Goal: Task Accomplishment & Management: Manage account settings

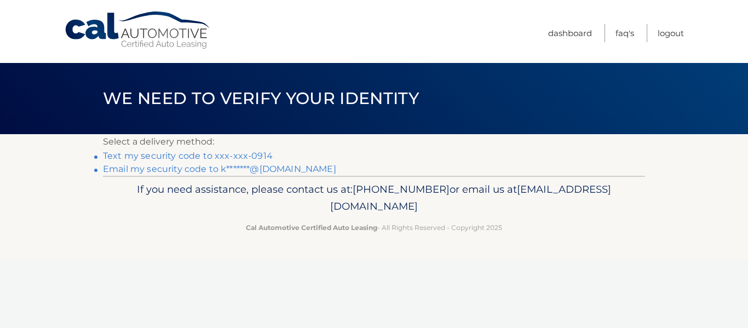
click at [253, 157] on link "Text my security code to xxx-xxx-0914" at bounding box center [188, 156] width 170 height 10
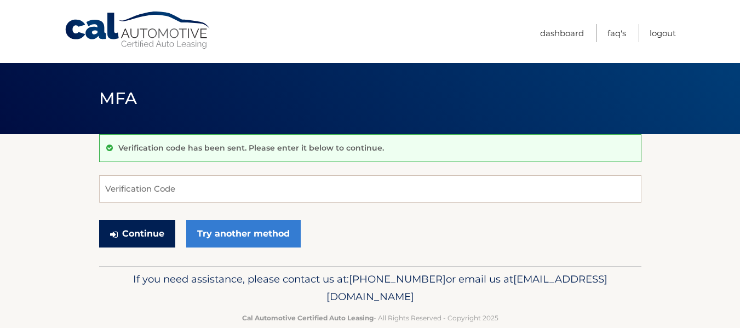
click at [159, 230] on button "Continue" at bounding box center [137, 233] width 76 height 27
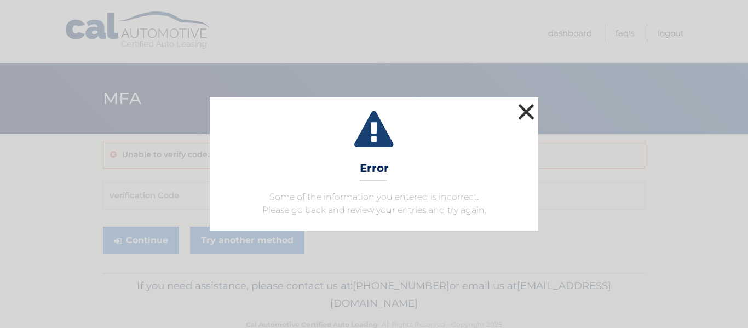
click at [531, 112] on button "×" at bounding box center [526, 112] width 22 height 22
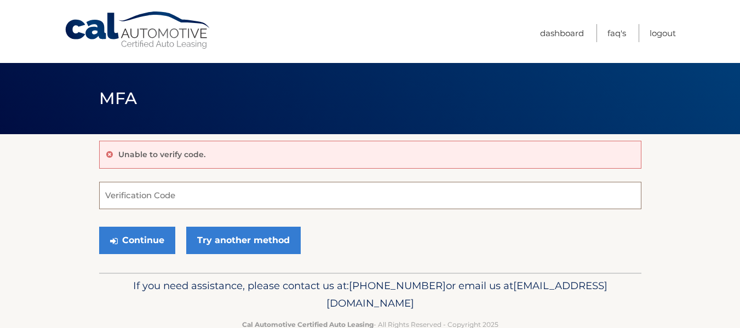
click at [155, 191] on input "Verification Code" at bounding box center [370, 195] width 542 height 27
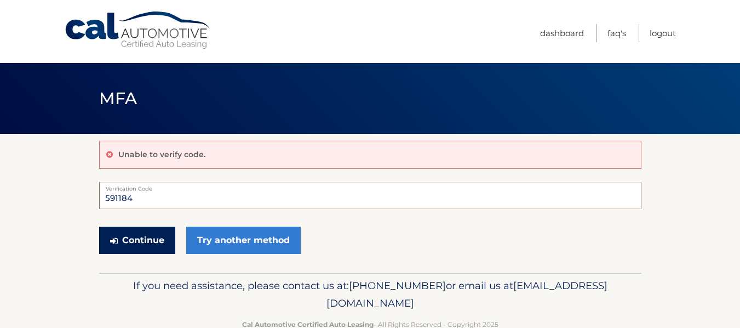
type input "591184"
click at [151, 243] on button "Continue" at bounding box center [137, 240] width 76 height 27
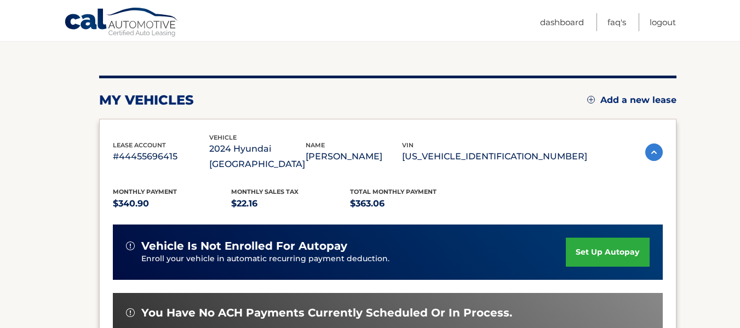
scroll to position [110, 0]
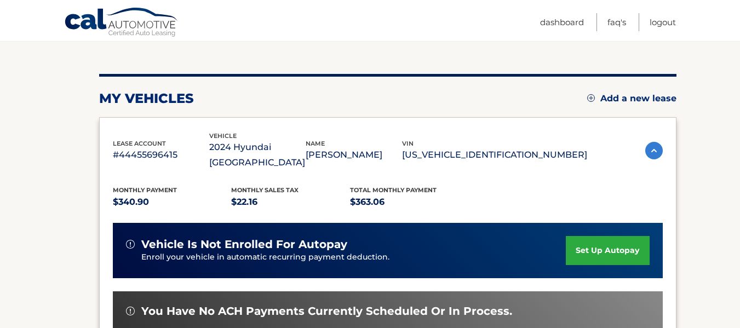
click at [611, 237] on link "set up autopay" at bounding box center [607, 250] width 83 height 29
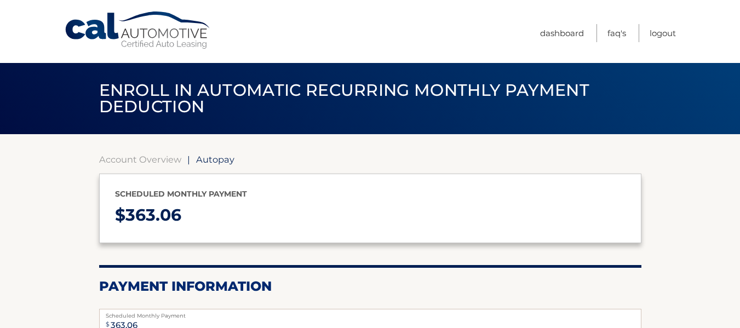
select select "MjM1NjJhYjMtNDQyOS00ZGY2LWFjYWYtODQwNzBhMzA0N2Jj"
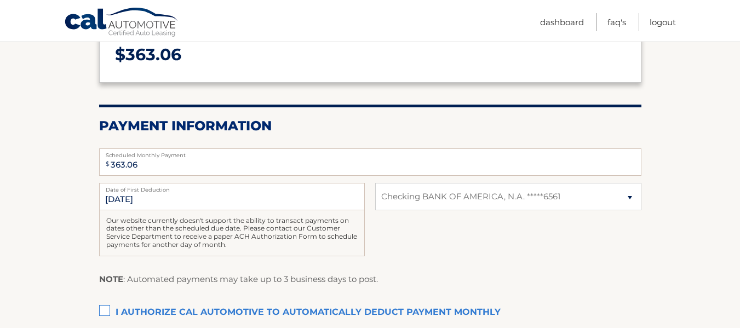
scroll to position [175, 0]
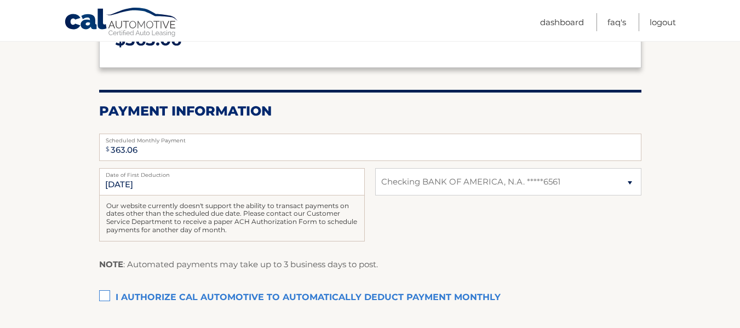
click at [105, 298] on label "I authorize cal automotive to automatically deduct payment monthly This checkbo…" at bounding box center [370, 298] width 542 height 22
click at [0, 0] on input "I authorize cal automotive to automatically deduct payment monthly This checkbo…" at bounding box center [0, 0] width 0 height 0
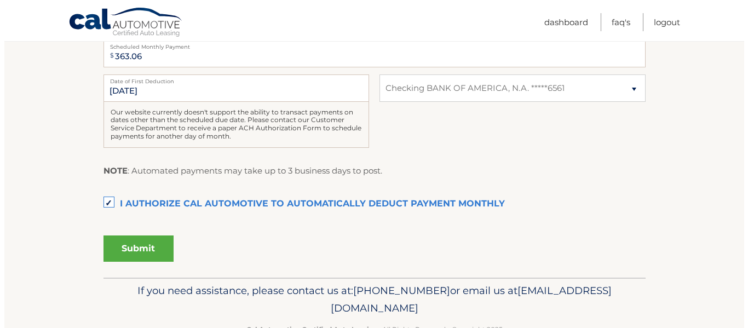
scroll to position [285, 0]
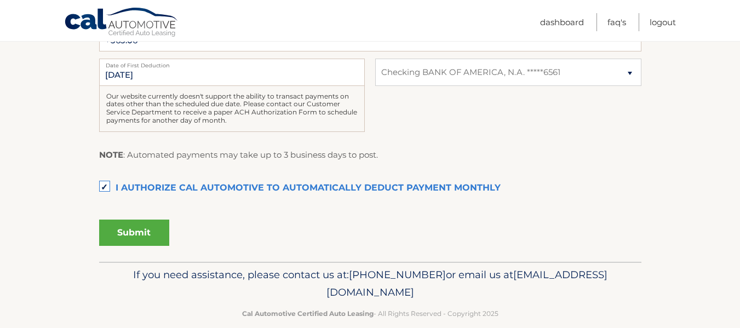
click at [138, 224] on button "Submit" at bounding box center [134, 233] width 70 height 26
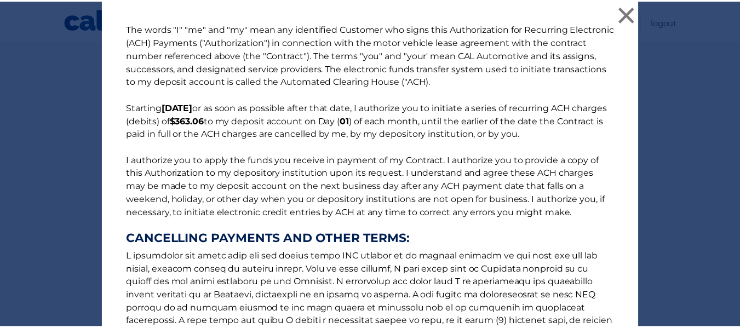
scroll to position [189, 0]
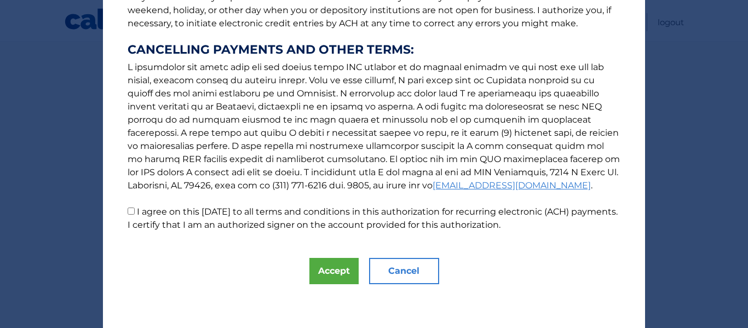
click at [396, 275] on button "Cancel" at bounding box center [404, 271] width 70 height 26
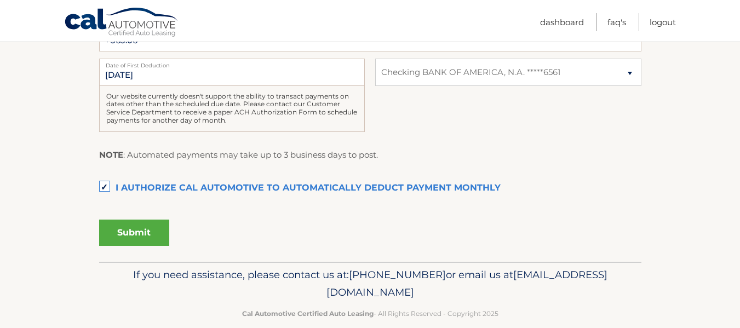
click at [108, 189] on label "I authorize cal automotive to automatically deduct payment monthly This checkbo…" at bounding box center [370, 188] width 542 height 22
click at [0, 0] on input "I authorize cal automotive to automatically deduct payment monthly This checkbo…" at bounding box center [0, 0] width 0 height 0
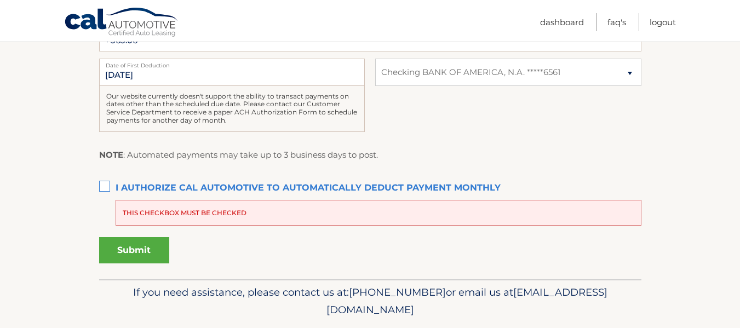
scroll to position [0, 0]
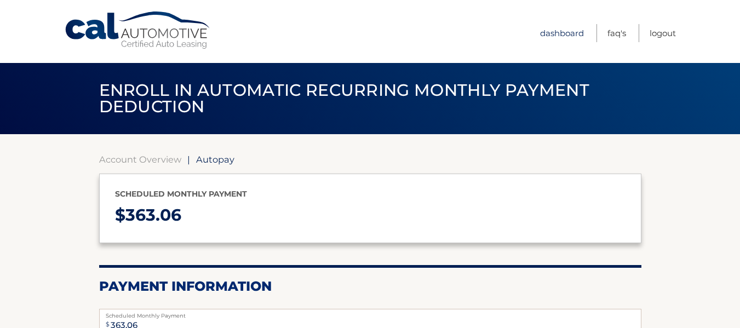
click at [552, 37] on link "Dashboard" at bounding box center [562, 33] width 44 height 18
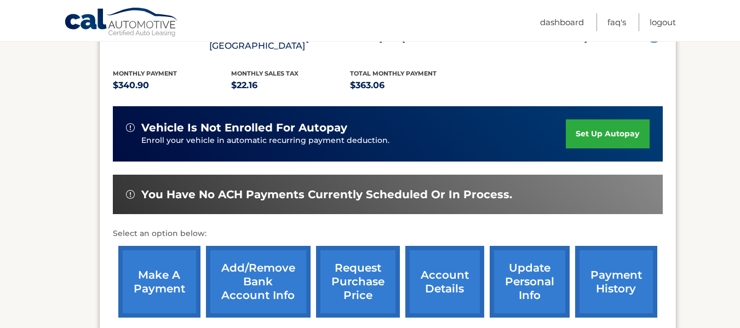
scroll to position [227, 0]
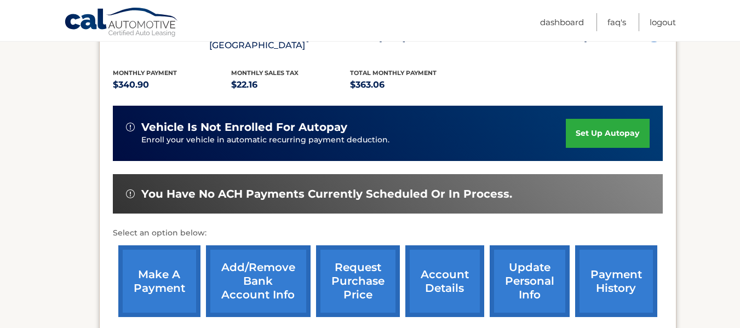
click at [149, 268] on link "make a payment" at bounding box center [159, 281] width 82 height 72
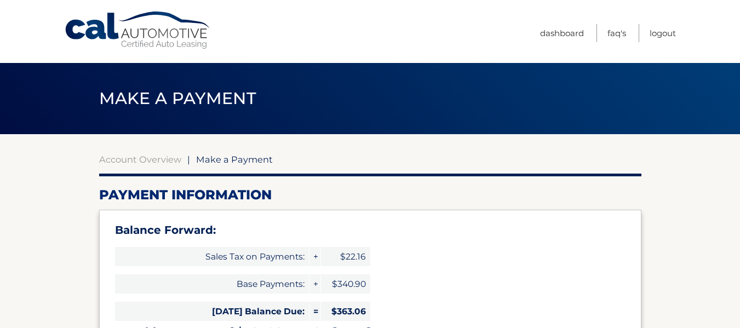
select select "MjM1NjJhYjMtNDQyOS00ZGY2LWFjYWYtODQwNzBhMzA0N2Jj"
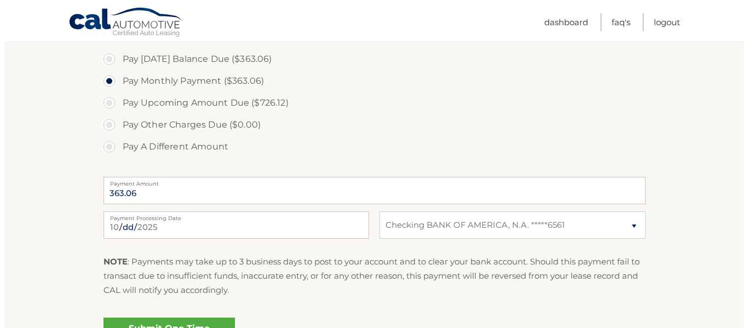
scroll to position [416, 0]
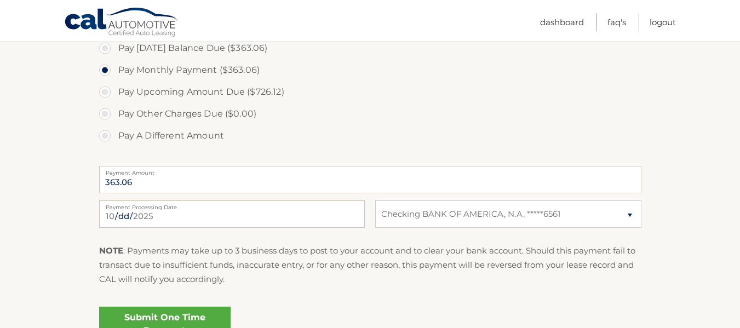
click at [154, 316] on link "Submit One Time Payment" at bounding box center [164, 324] width 131 height 35
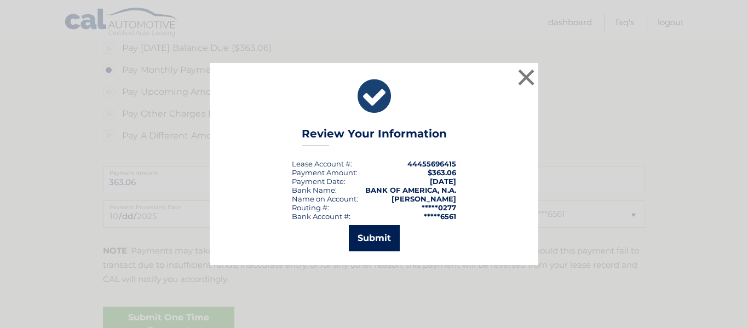
click at [384, 229] on button "Submit" at bounding box center [374, 238] width 51 height 26
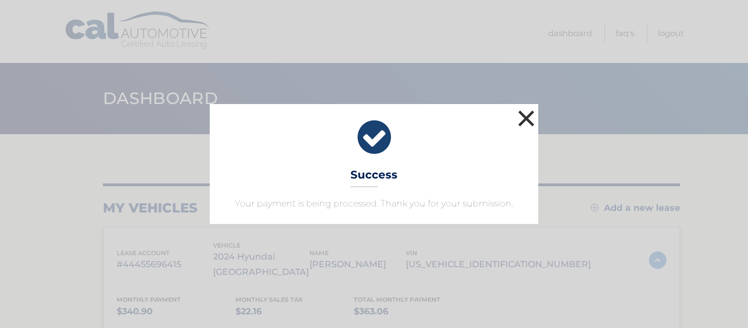
click at [526, 121] on button "×" at bounding box center [526, 118] width 22 height 22
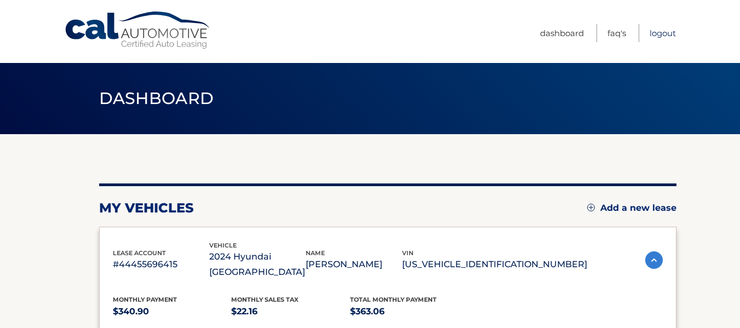
click at [665, 32] on link "Logout" at bounding box center [662, 33] width 26 height 18
